Goal: Download file/media

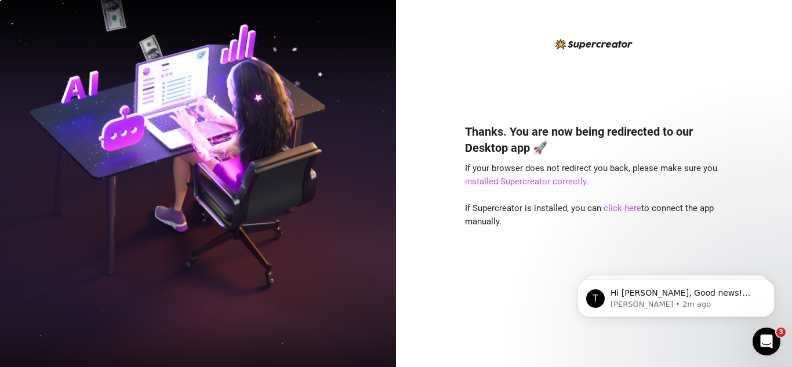
click at [540, 129] on h4 "Thanks. You are now being redirected to our Desktop app 🚀" at bounding box center [594, 139] width 258 height 32
click at [749, 50] on div "Thanks. You are now being redirected to our Desktop app 🚀 If your browser does …" at bounding box center [594, 183] width 396 height 367
click at [749, 62] on div "Thanks. You are now being redirected to our Desktop app 🚀 If your browser does …" at bounding box center [594, 183] width 396 height 367
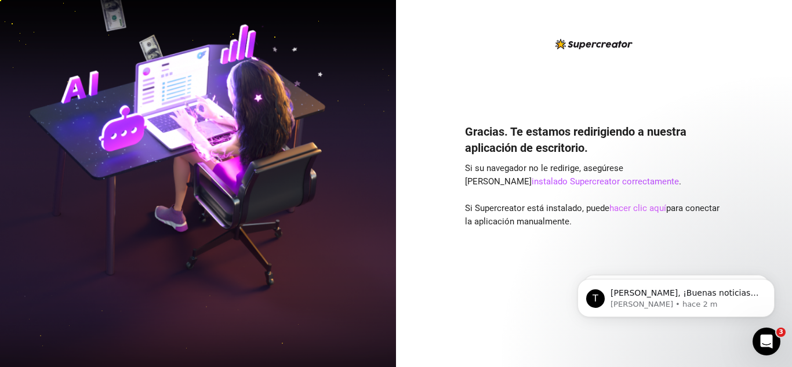
click at [641, 209] on font "hacer clic aquí" at bounding box center [637, 208] width 57 height 10
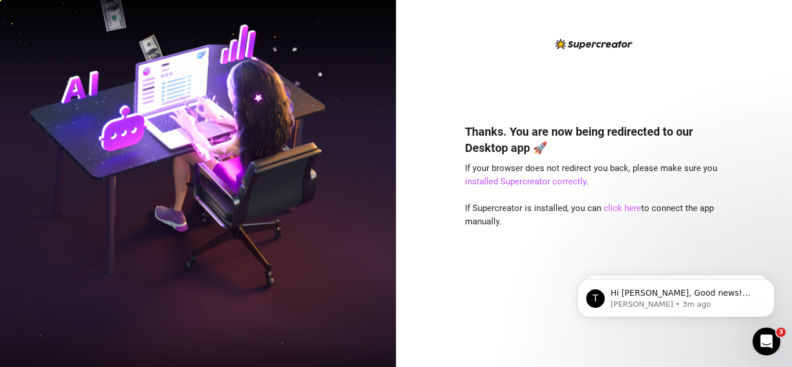
click at [615, 208] on link "click here" at bounding box center [622, 208] width 38 height 10
click at [479, 90] on div "Thanks. You are now being redirected to our Desktop app 🚀 If your browser does …" at bounding box center [594, 192] width 258 height 311
click at [791, 62] on div "Thanks. You are now being redirected to our Desktop app 🚀 If your browser does …" at bounding box center [594, 183] width 396 height 367
